Goal: Information Seeking & Learning: Find specific fact

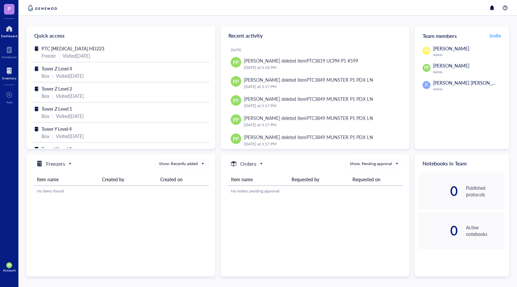
click at [11, 72] on div at bounding box center [9, 70] width 14 height 11
click at [12, 76] on div "Inventory" at bounding box center [9, 78] width 14 height 4
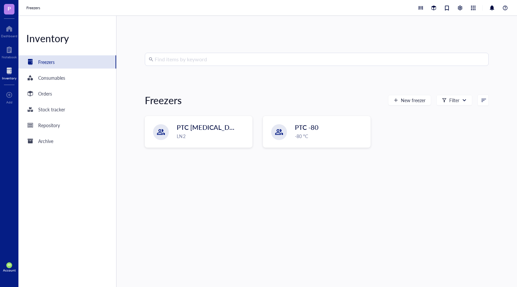
click at [188, 59] on input "search" at bounding box center [320, 59] width 330 height 13
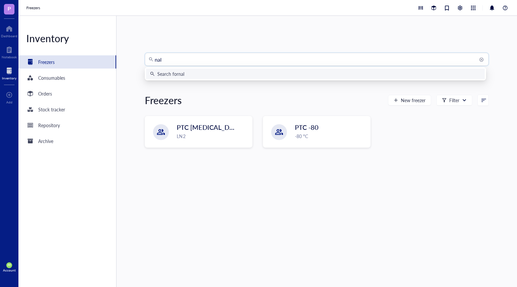
type input "nalm"
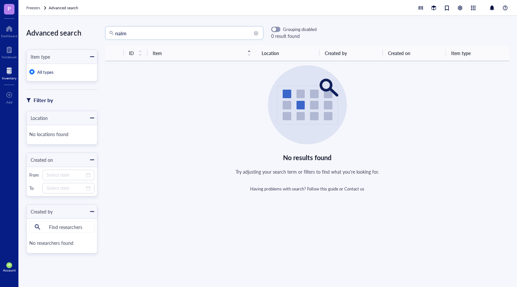
click at [150, 37] on input "nalm" at bounding box center [187, 33] width 144 height 13
type input "nalm-6"
click at [8, 72] on div at bounding box center [9, 70] width 14 height 11
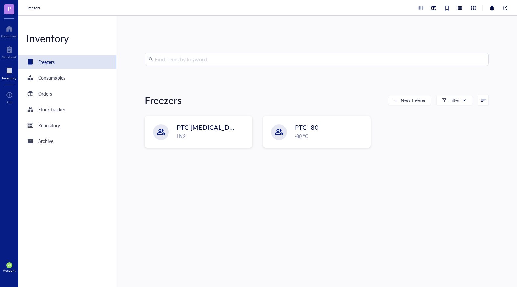
click at [176, 62] on input "search" at bounding box center [320, 59] width 330 height 13
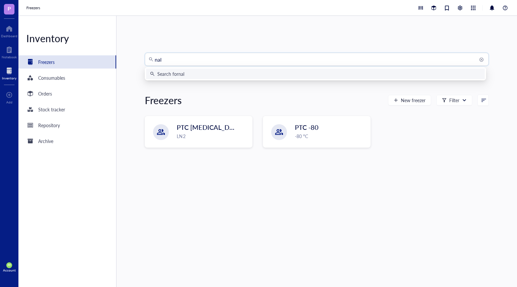
type input "nalm"
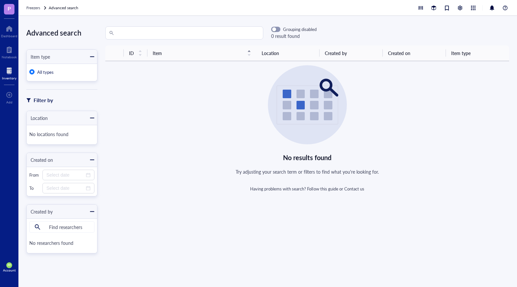
click at [202, 99] on div "No results found Try adjusting your search term or filters to find what you're …" at bounding box center [307, 128] width 404 height 126
